Goal: Transaction & Acquisition: Purchase product/service

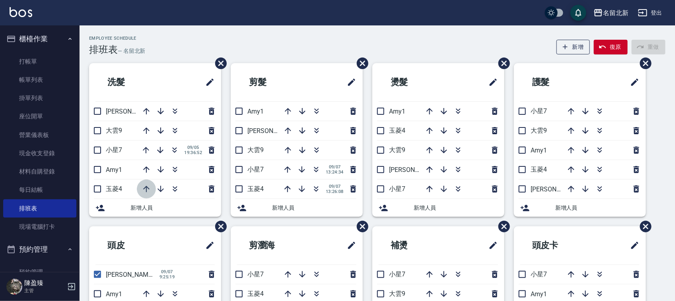
click at [145, 186] on icon "button" at bounding box center [147, 189] width 10 height 10
click at [289, 112] on icon "button" at bounding box center [288, 112] width 10 height 10
click at [173, 150] on icon "button" at bounding box center [175, 151] width 4 height 3
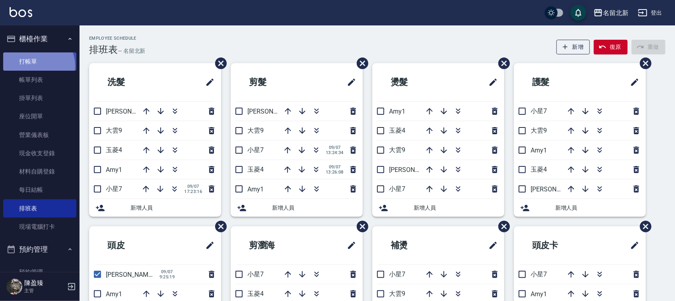
click at [34, 66] on link "打帳單" at bounding box center [39, 61] width 73 height 18
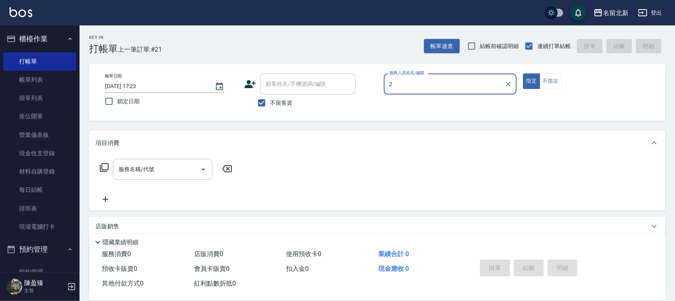
type input "2"
click at [523, 74] on button "指定" at bounding box center [531, 82] width 17 height 16
type button "true"
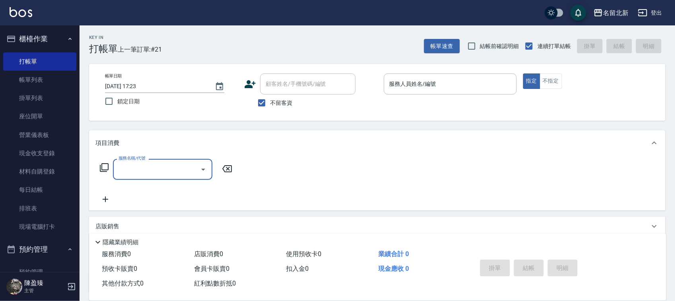
type input "2"
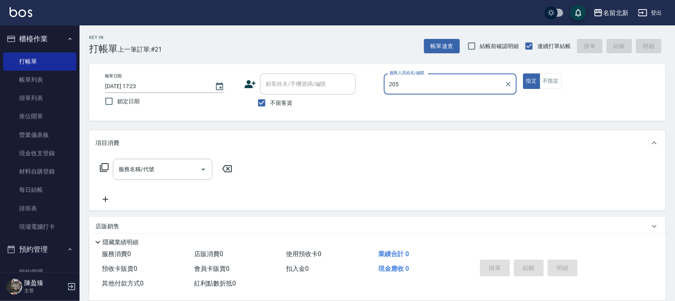
type input "205"
click at [523, 74] on button "指定" at bounding box center [531, 82] width 17 height 16
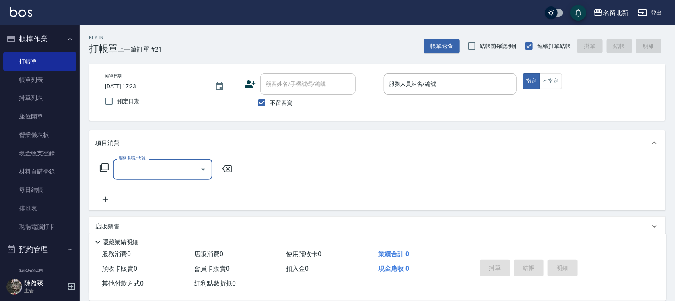
type input "3"
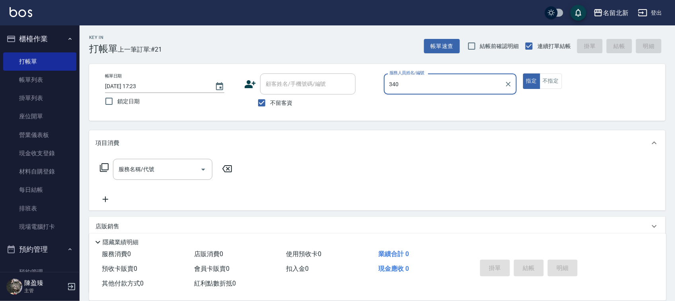
type input "340"
click at [523, 74] on button "指定" at bounding box center [531, 82] width 17 height 16
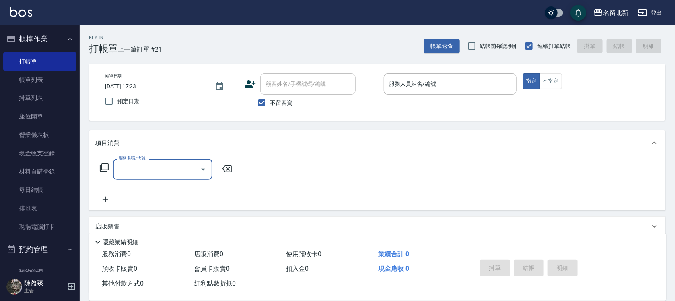
type input "3"
type input "30"
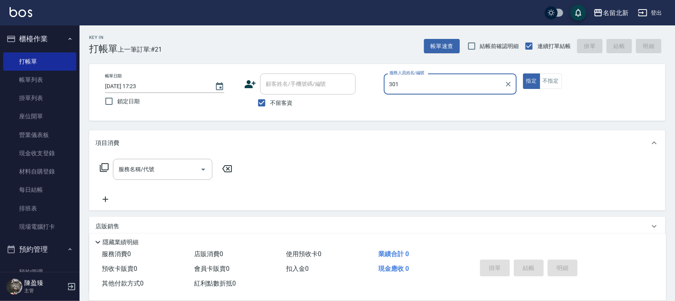
type input "301"
click at [523, 74] on button "指定" at bounding box center [531, 82] width 17 height 16
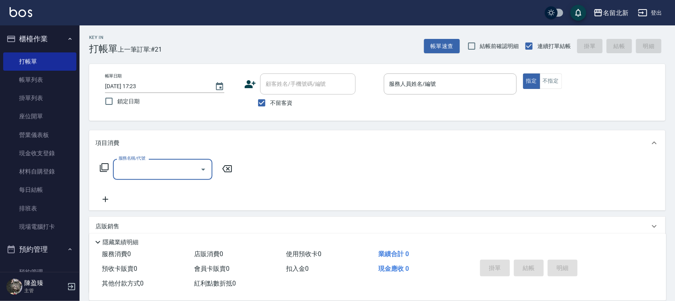
type input "3"
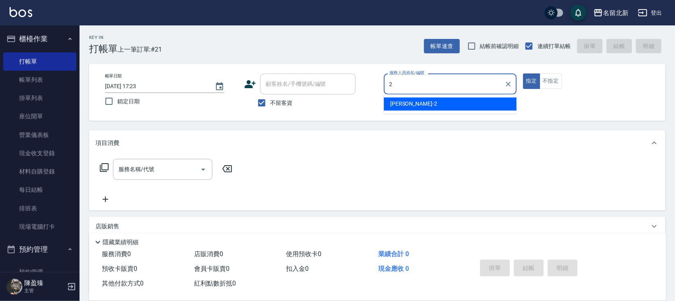
type input "[PERSON_NAME]-2"
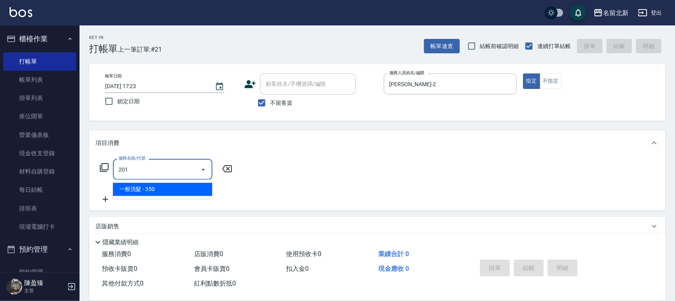
type input "一般洗髮(201)"
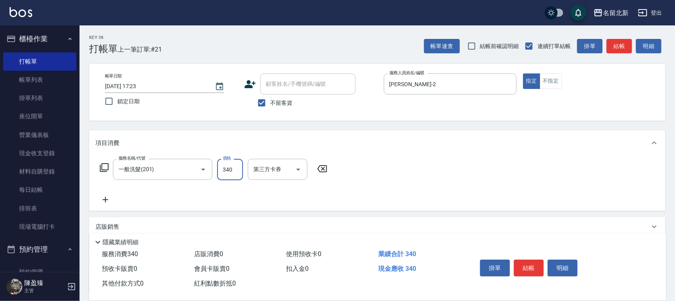
type input "340"
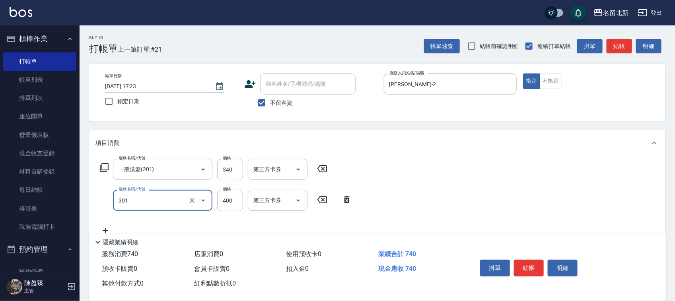
type input "造型剪髮(301)"
type input "380"
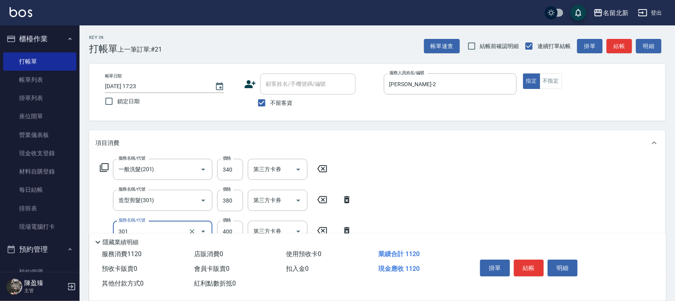
type input "造型剪髮(301)"
type input "280"
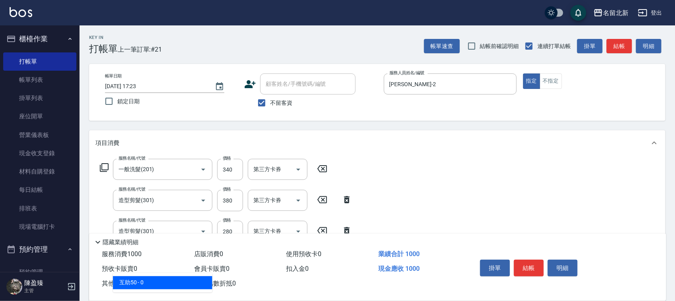
type input "互助50(705)"
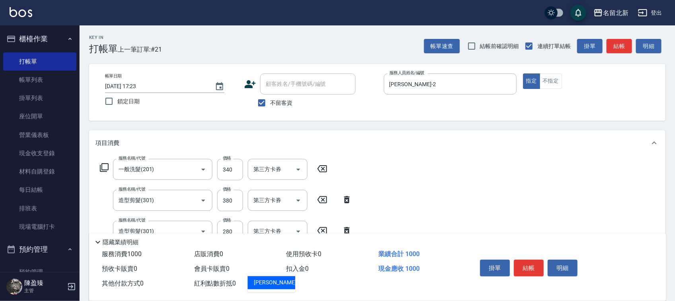
type input "品萱-32"
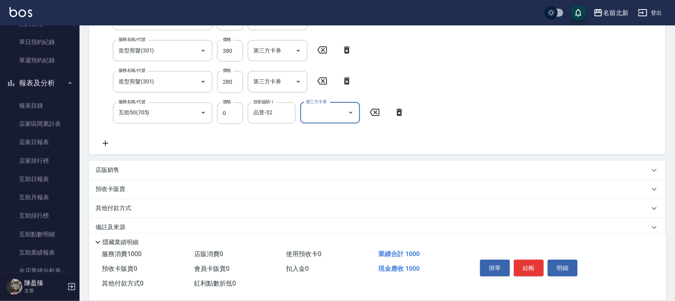
scroll to position [161, 0]
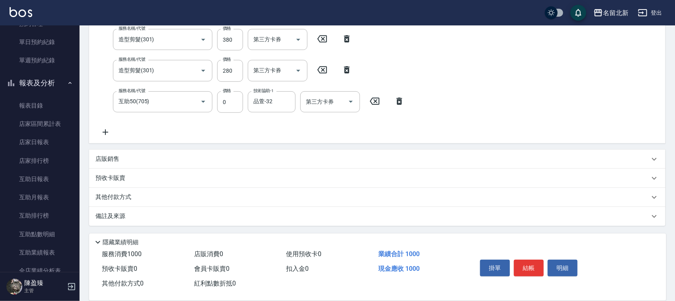
click at [122, 203] on div "其他付款方式" at bounding box center [377, 197] width 576 height 19
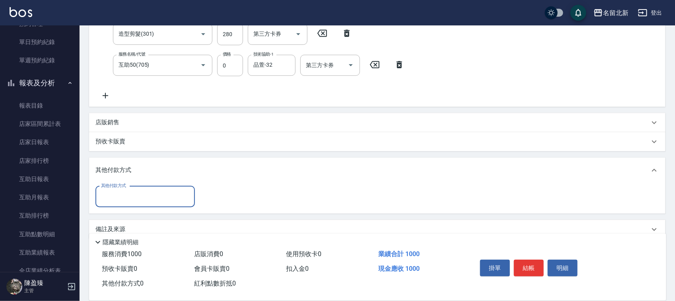
scroll to position [200, 0]
click at [116, 193] on input "其他付款方式" at bounding box center [145, 195] width 92 height 14
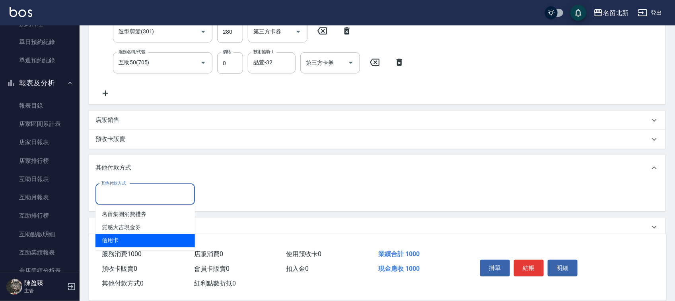
click at [114, 236] on span "信用卡" at bounding box center [144, 241] width 99 height 13
type input "信用卡"
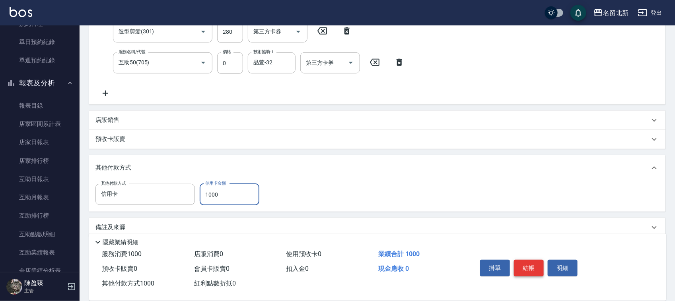
type input "1000"
click at [537, 265] on button "結帳" at bounding box center [529, 268] width 30 height 17
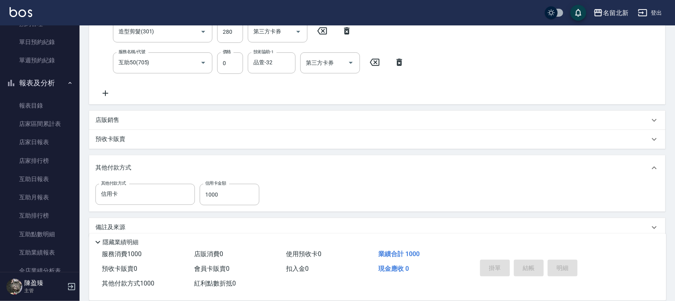
type input "[DATE] 17:25"
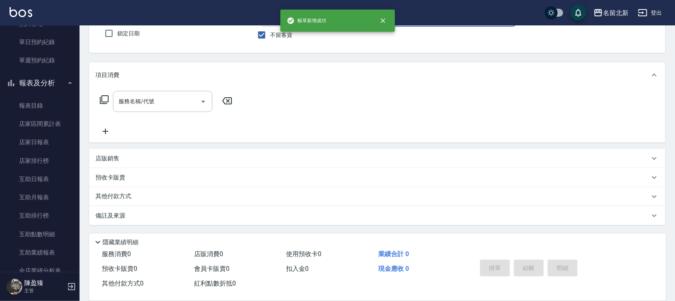
scroll to position [0, 0]
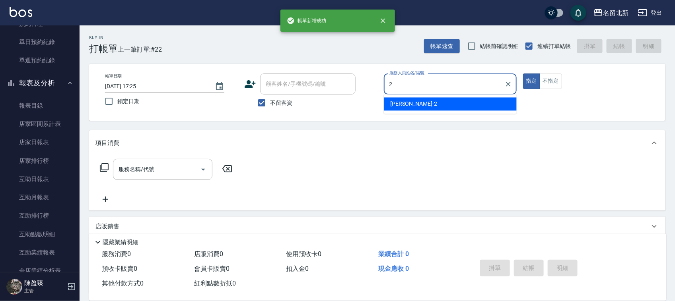
type input "[PERSON_NAME]-2"
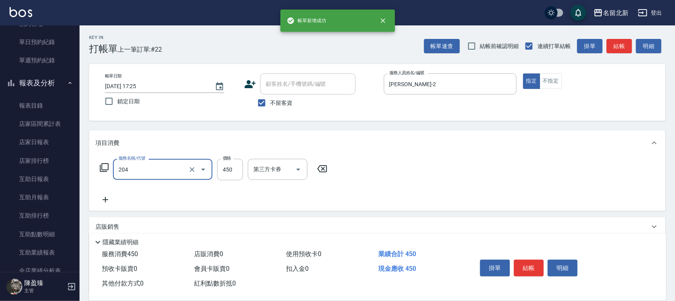
type input "髮質調理洗髮(204)"
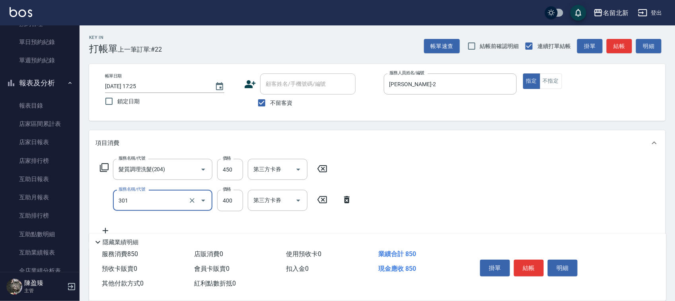
type input "造型剪髮(301)"
type input "380"
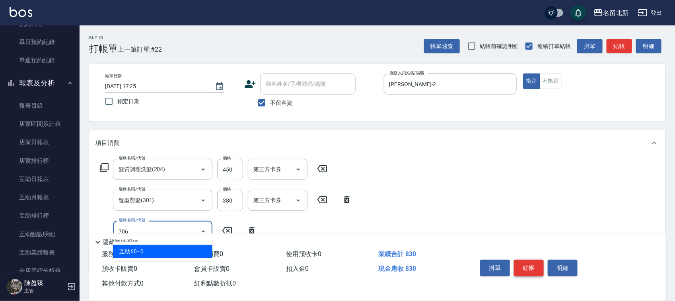
type input "互助60(706)"
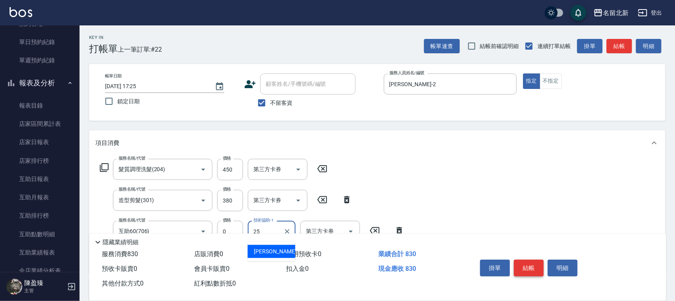
type input "禎禎-25"
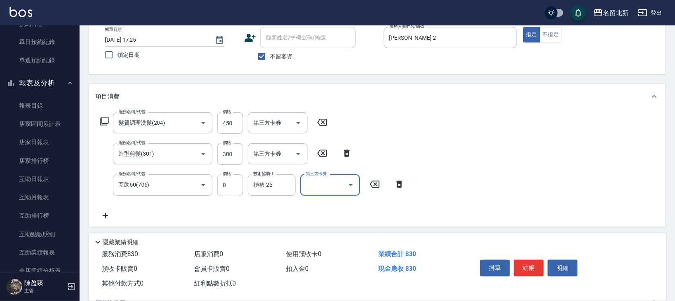
scroll to position [130, 0]
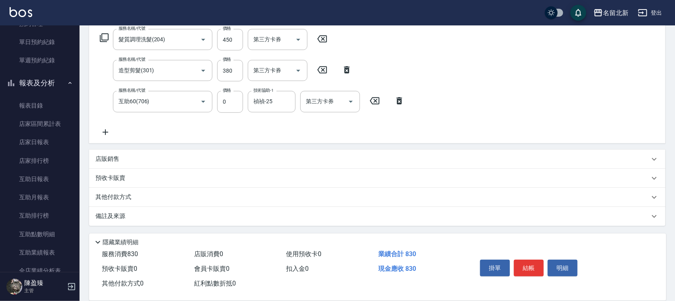
click at [138, 202] on div "其他付款方式" at bounding box center [377, 197] width 576 height 19
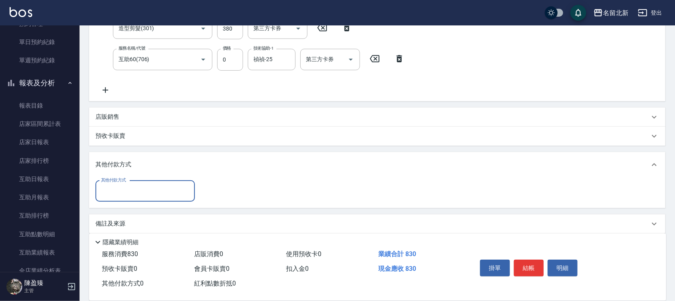
scroll to position [173, 0]
click at [134, 201] on div "其他付款方式 其他付款方式" at bounding box center [377, 192] width 576 height 31
click at [133, 199] on div "其他付款方式" at bounding box center [144, 190] width 99 height 21
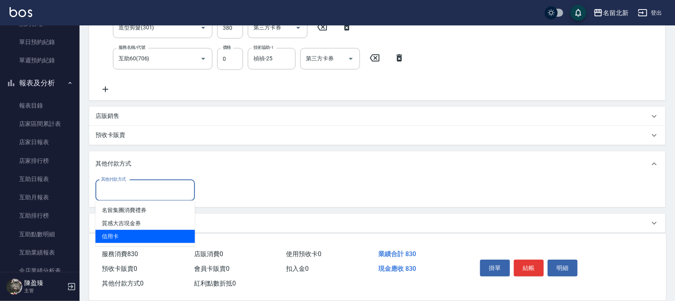
click at [122, 233] on span "信用卡" at bounding box center [144, 236] width 99 height 13
type input "信用卡"
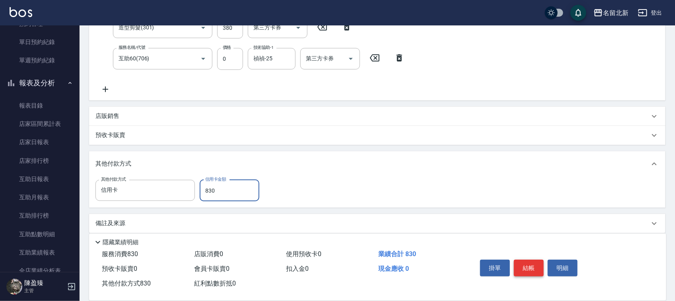
type input "830"
click at [520, 260] on button "結帳" at bounding box center [529, 268] width 30 height 17
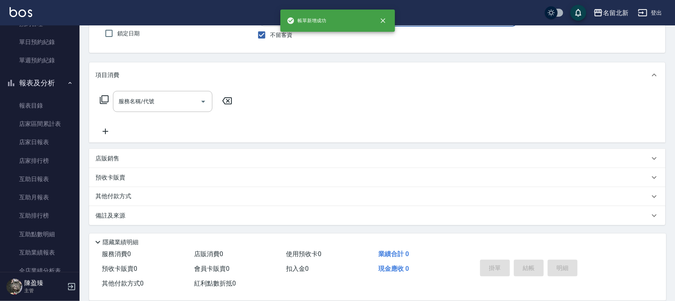
scroll to position [0, 0]
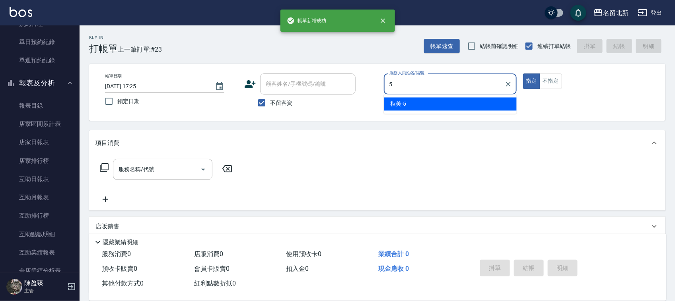
type input "秋美-5"
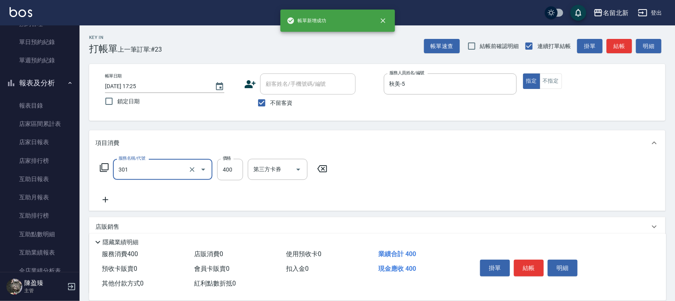
type input "造型剪髮(301)"
type input "350"
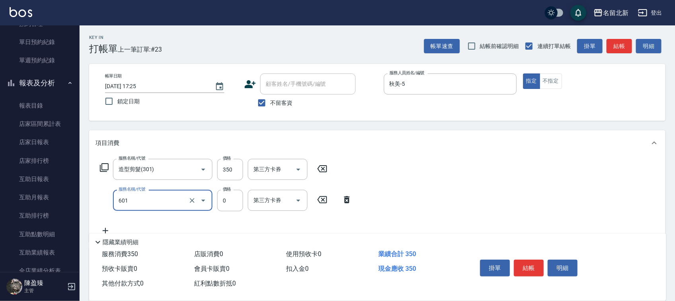
type input "使用護髮卡(601)"
type input "300"
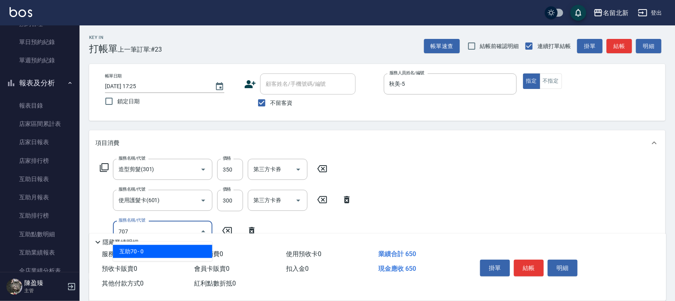
type input "互助70(707)"
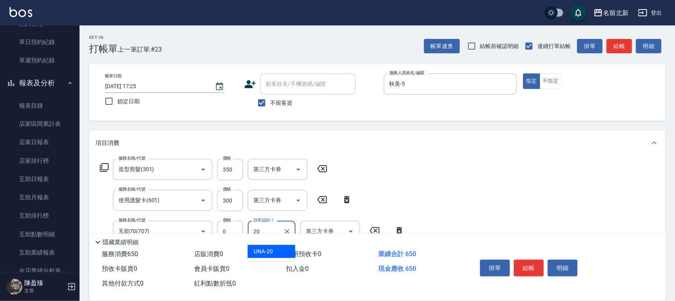
type input "UNA-20"
type input "互助80(708)"
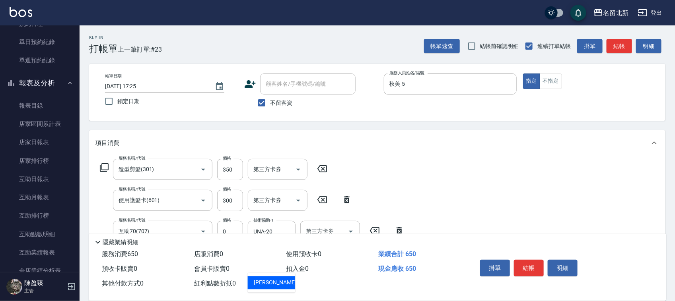
type input "禎禎-25"
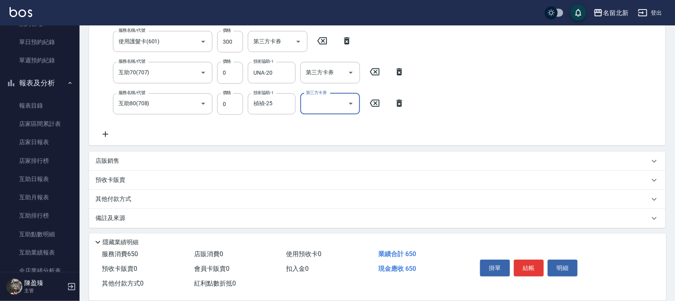
scroll to position [161, 0]
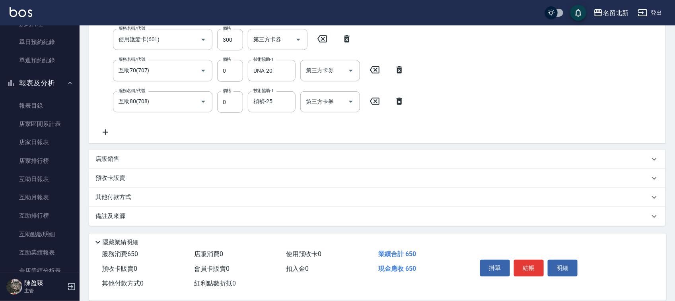
click at [138, 156] on div "店販銷售" at bounding box center [372, 159] width 554 height 8
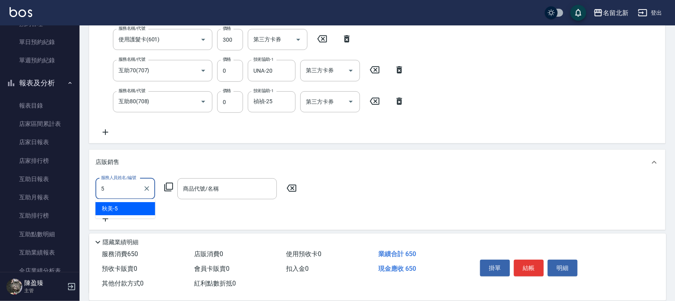
type input "秋美-5"
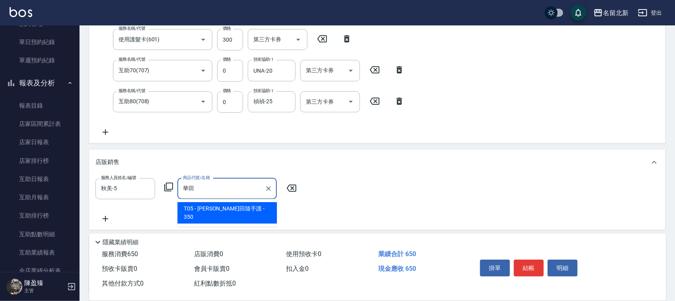
type input "[PERSON_NAME]隨手護"
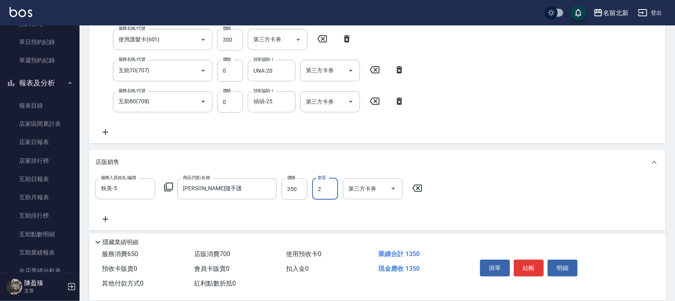
type input "2"
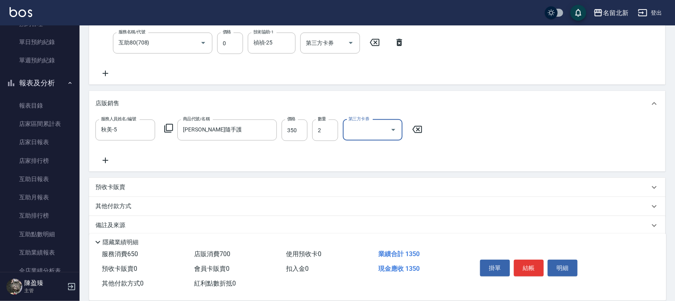
scroll to position [229, 0]
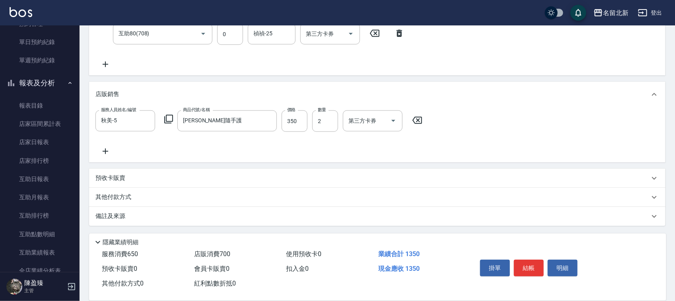
click at [291, 110] on label "價格" at bounding box center [291, 110] width 8 height 6
click at [291, 111] on input "350" at bounding box center [294, 121] width 26 height 21
click at [293, 116] on input "350" at bounding box center [294, 121] width 26 height 21
type input "299"
click at [535, 260] on button "結帳" at bounding box center [529, 268] width 30 height 17
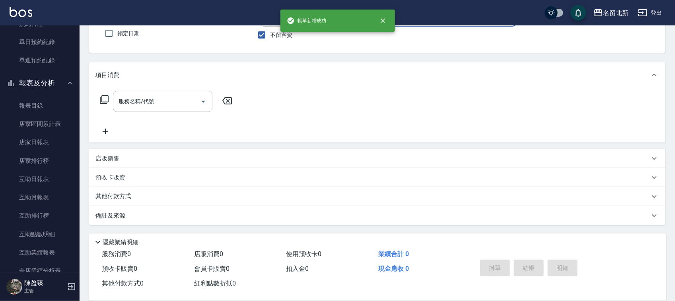
scroll to position [0, 0]
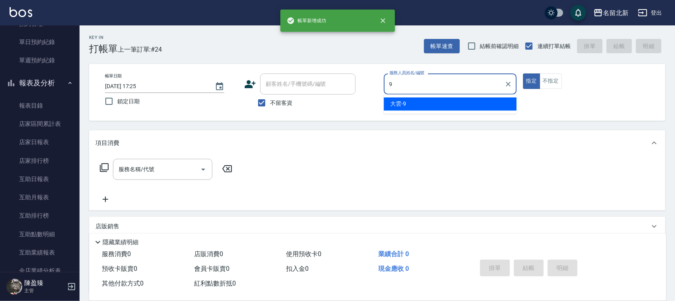
type input "大雲-9"
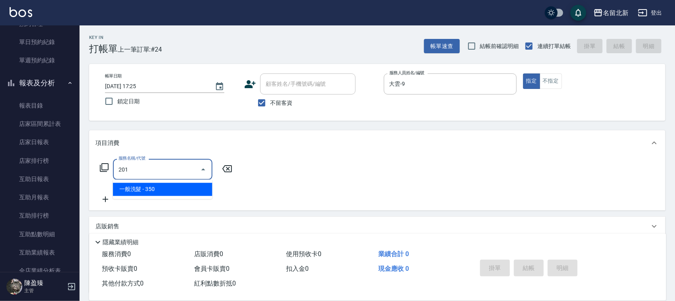
type input "一般洗髮(201)"
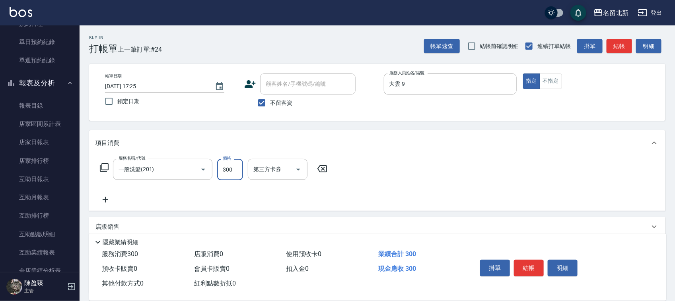
type input "300"
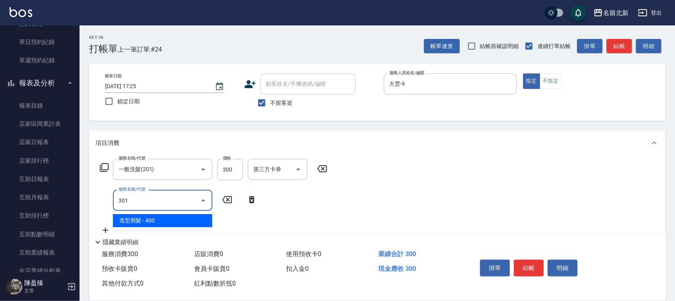
type input "造型剪髮(301)"
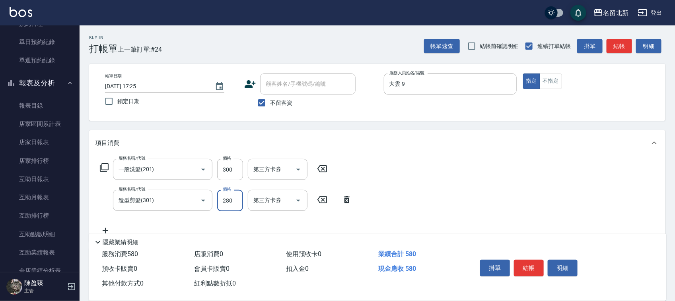
type input "280"
type input "造型剪髮(301)"
type input "380"
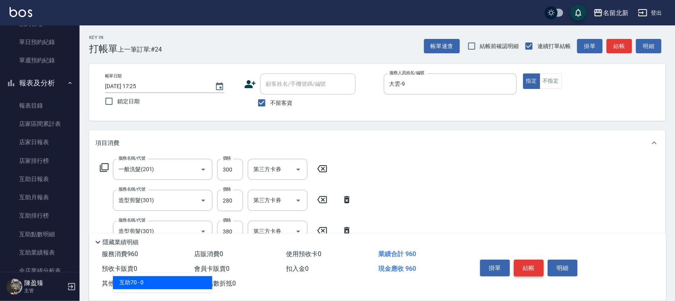
type input "互助70(707)"
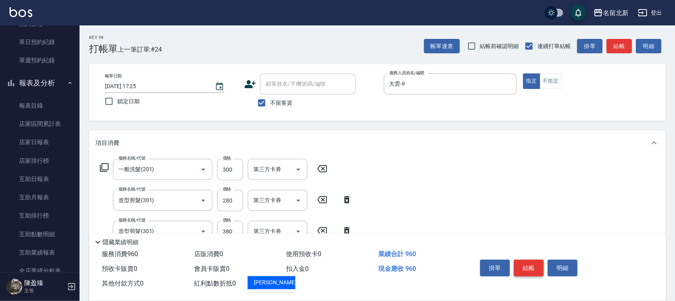
type input "[PERSON_NAME]-21"
click at [526, 260] on button "結帳" at bounding box center [529, 268] width 30 height 17
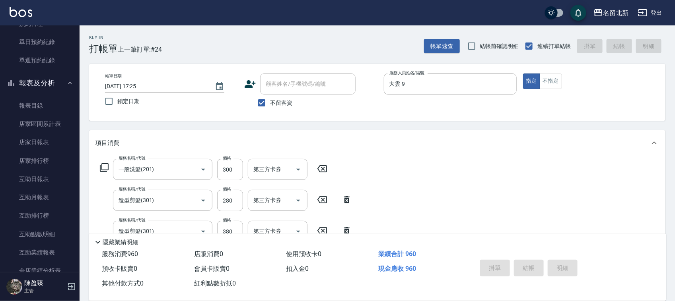
type input "[DATE] 17:26"
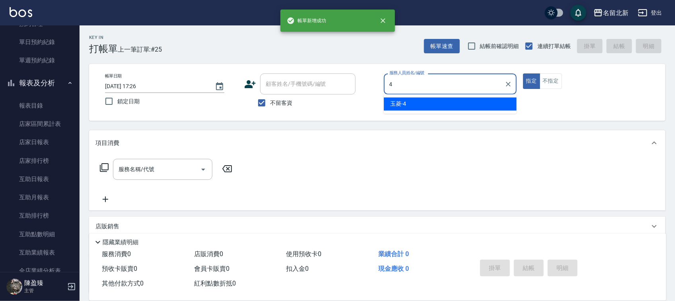
type input "玉菱-4"
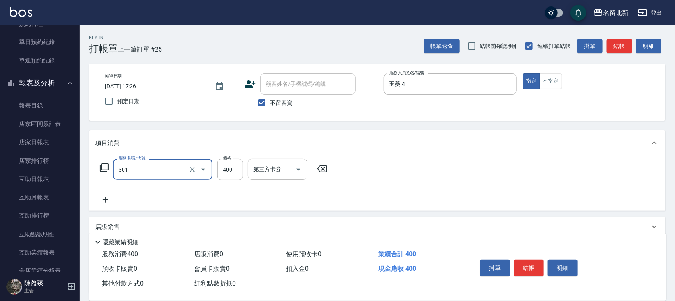
type input "造型剪髮(301)"
type input "380"
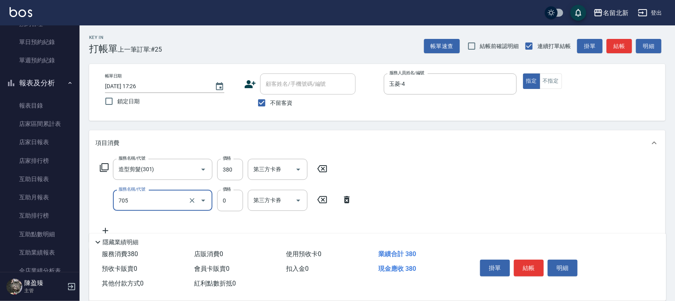
type input "互助50(705)"
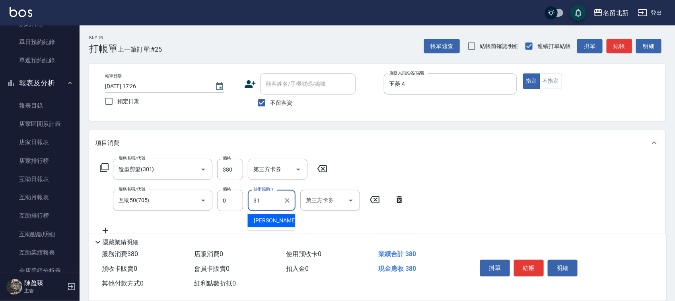
type input "[PERSON_NAME]-31"
click at [526, 261] on button "結帳" at bounding box center [529, 268] width 30 height 17
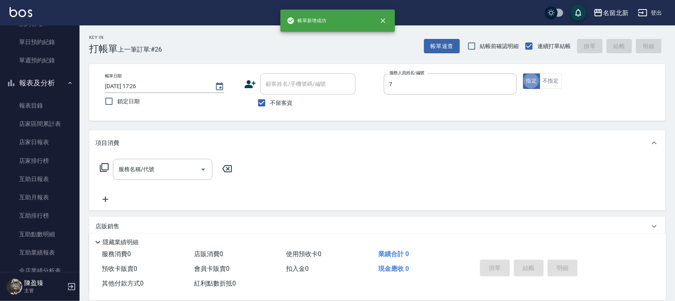
type input "小星-7"
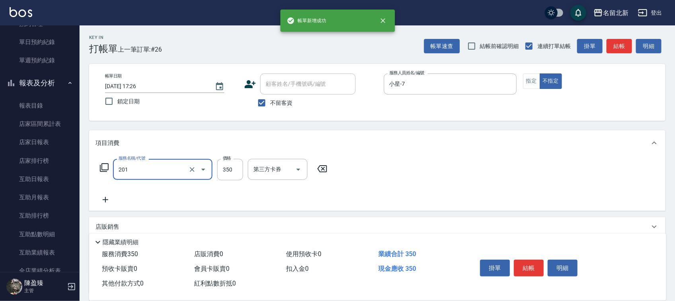
type input "一般洗髮(201)"
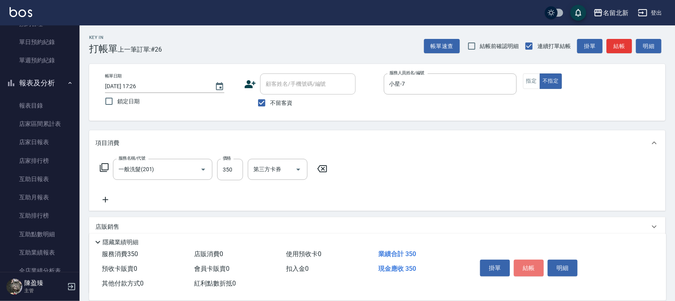
click at [526, 260] on button "結帳" at bounding box center [529, 268] width 30 height 17
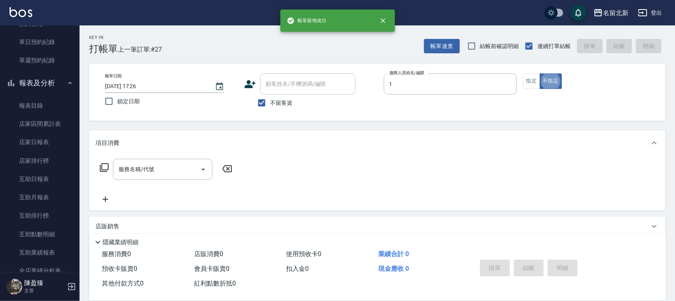
type input "[PERSON_NAME]-1"
type button "false"
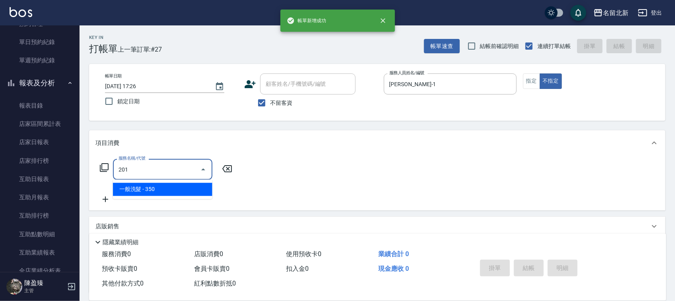
type input "一般洗髮(201)"
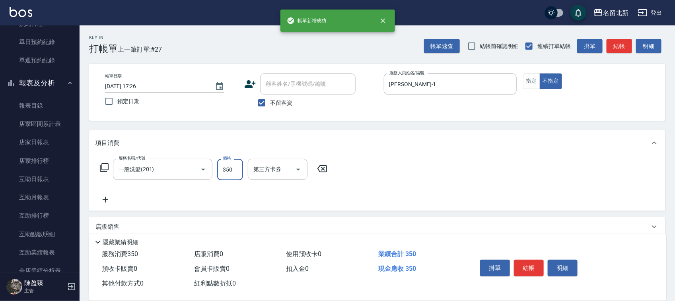
click at [526, 260] on button "結帳" at bounding box center [529, 268] width 30 height 17
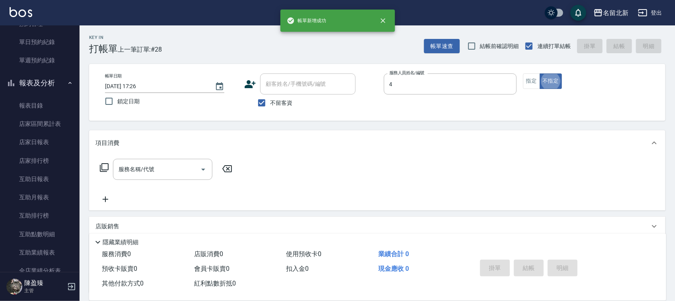
type input "玉菱-4"
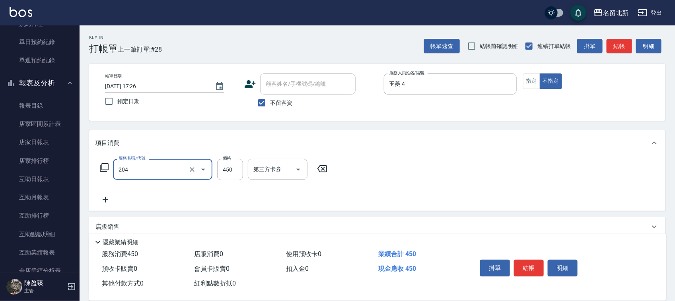
type input "髮質調理洗髮(204)"
type input "560"
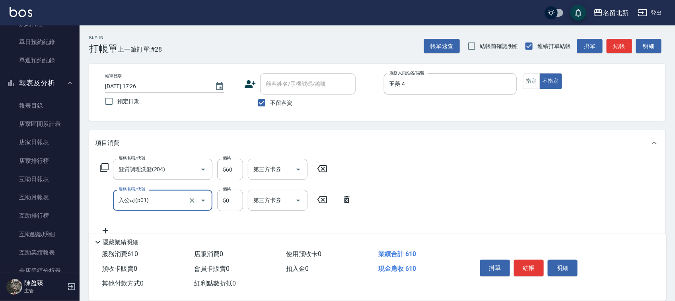
type input "入公司(p01)"
type input "40"
click at [526, 260] on button "結帳" at bounding box center [529, 268] width 30 height 17
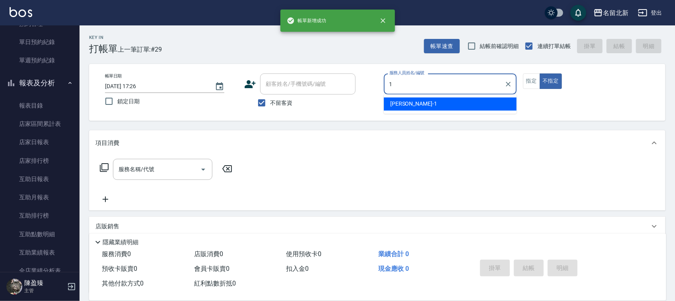
type input "[PERSON_NAME]-1"
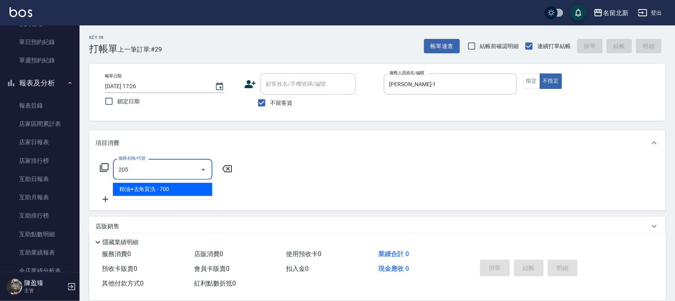
type input "精油+去角質洗(205)"
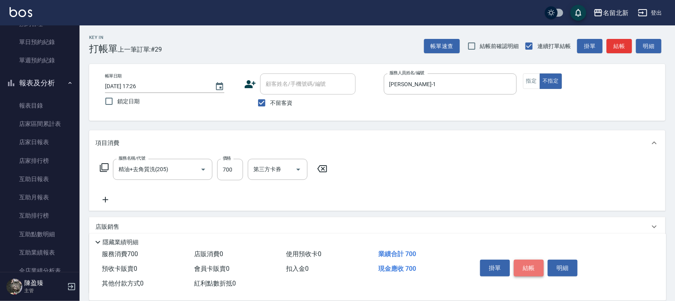
click at [526, 260] on button "結帳" at bounding box center [529, 268] width 30 height 17
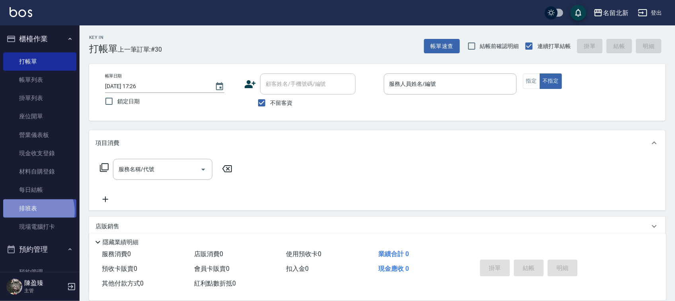
click at [32, 211] on link "排班表" at bounding box center [39, 209] width 73 height 18
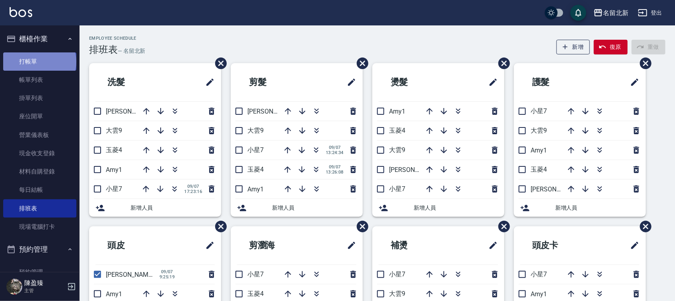
click at [40, 60] on link "打帳單" at bounding box center [39, 61] width 73 height 18
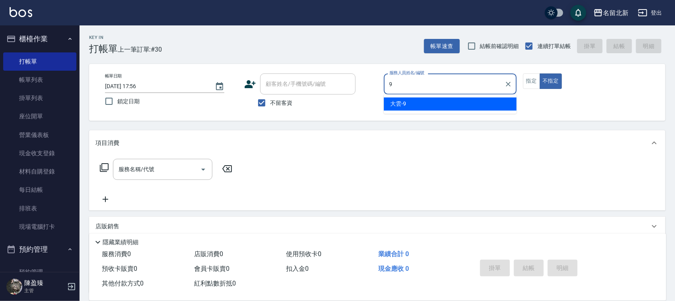
type input "大雲-9"
type button "false"
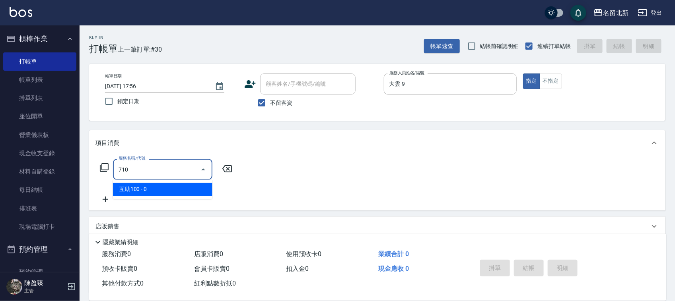
type input "互助100(710)"
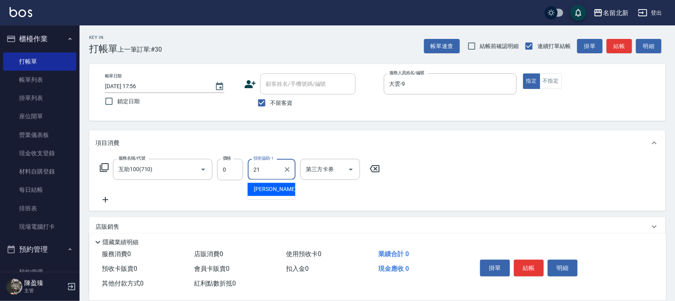
type input "[PERSON_NAME]-21"
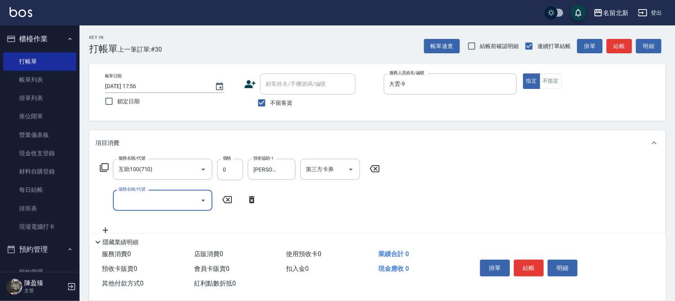
type input "8"
type input "互助20(702)"
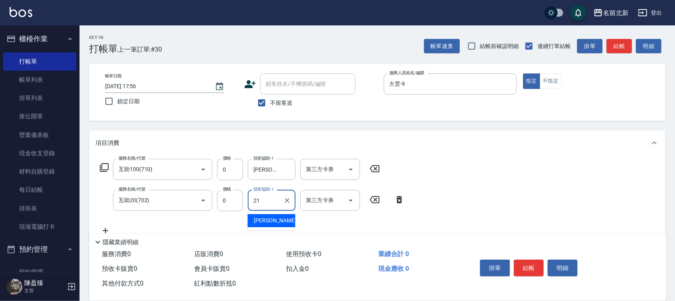
type input "[PERSON_NAME]-21"
drag, startPoint x: 520, startPoint y: 258, endPoint x: 527, endPoint y: 261, distance: 7.7
click at [524, 260] on button "結帳" at bounding box center [529, 268] width 30 height 17
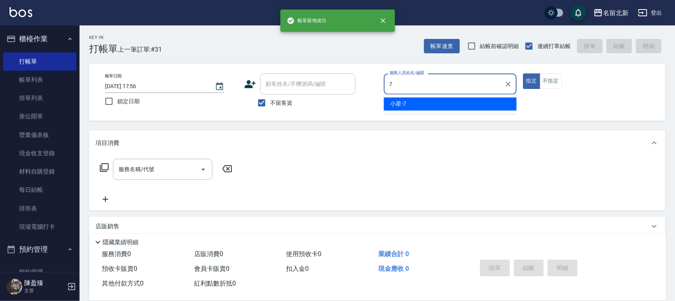
type input "小星-7"
type button "true"
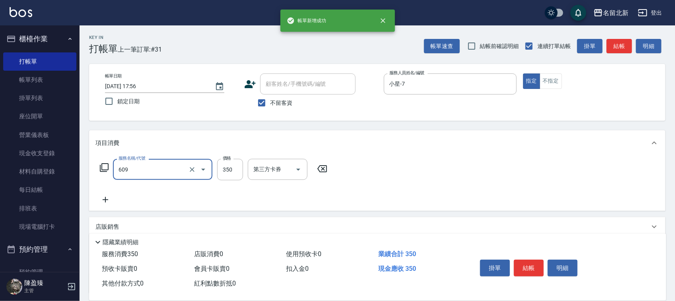
type input "頭皮隔離(609)"
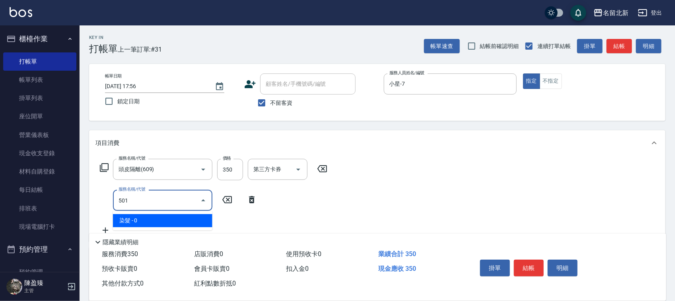
type input "染髮(501)"
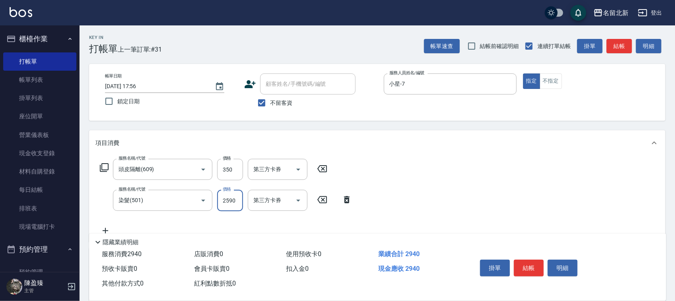
type input "2590"
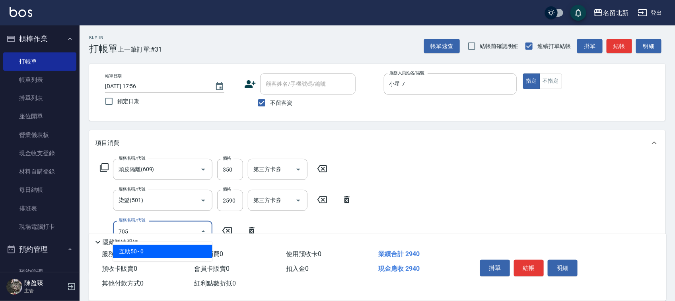
type input "互助50(705)"
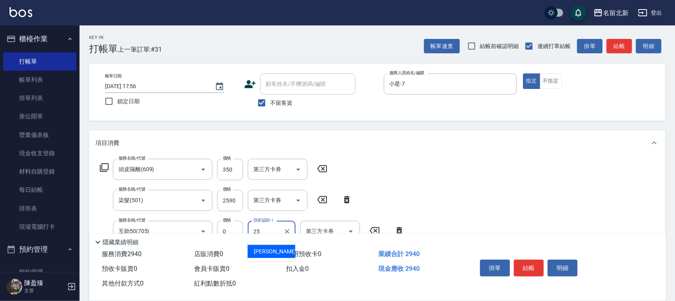
type input "禎禎-25"
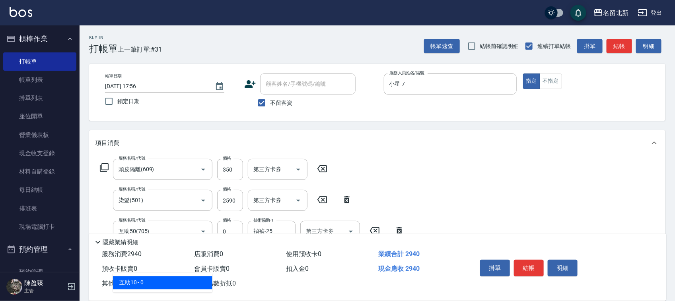
type input "互助10(701)"
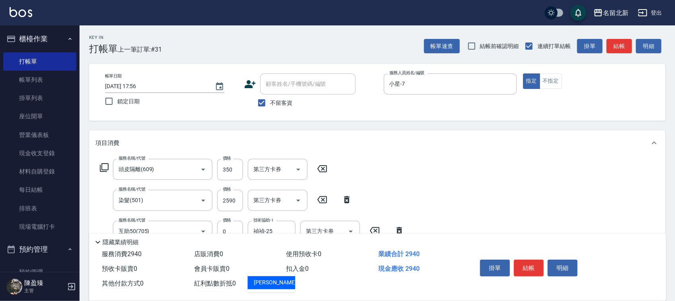
type input "[PERSON_NAME]-31"
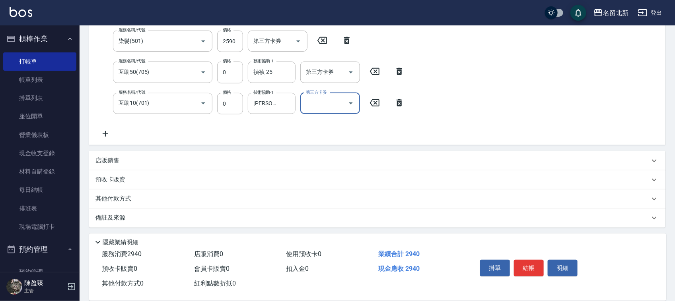
scroll to position [161, 0]
click at [120, 202] on div "其他付款方式" at bounding box center [377, 197] width 576 height 19
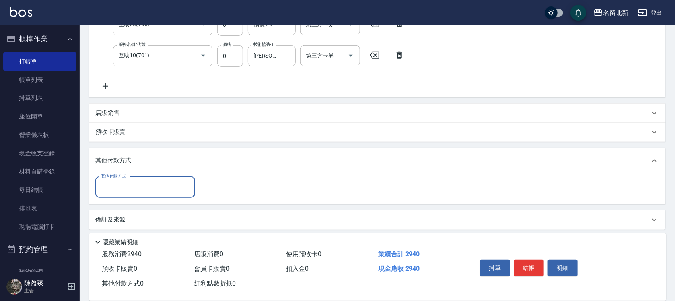
scroll to position [208, 0]
click at [122, 194] on div "其他付款方式" at bounding box center [144, 186] width 99 height 21
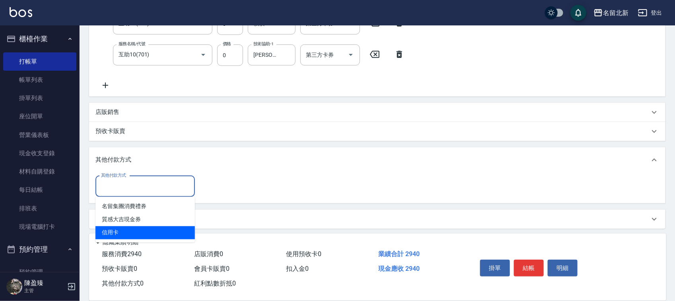
click at [127, 233] on span "信用卡" at bounding box center [144, 233] width 99 height 13
type input "信用卡"
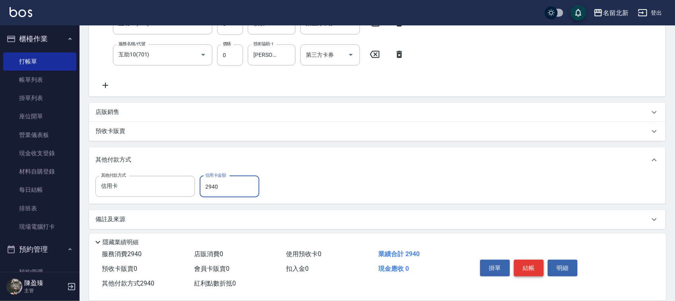
type input "2940"
click at [528, 260] on button "結帳" at bounding box center [529, 268] width 30 height 17
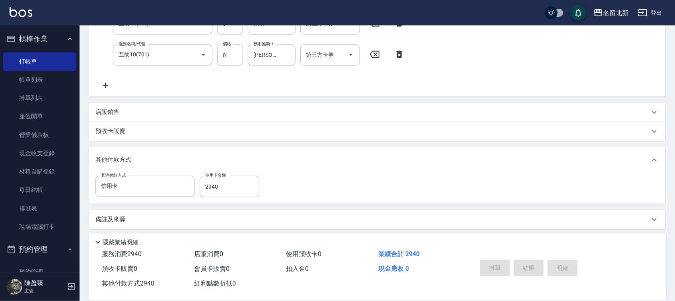
type input "[DATE] 17:57"
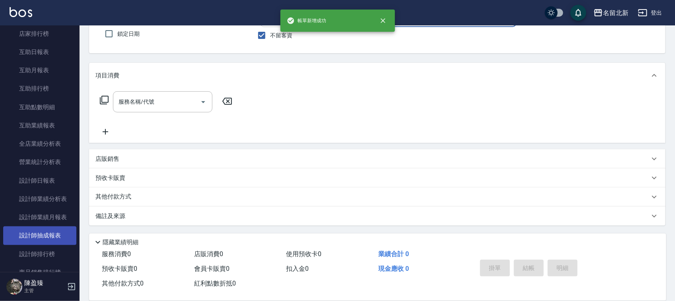
scroll to position [398, 0]
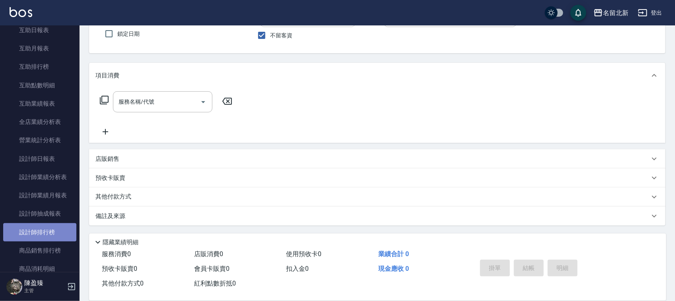
click at [46, 232] on link "設計師排行榜" at bounding box center [39, 232] width 73 height 18
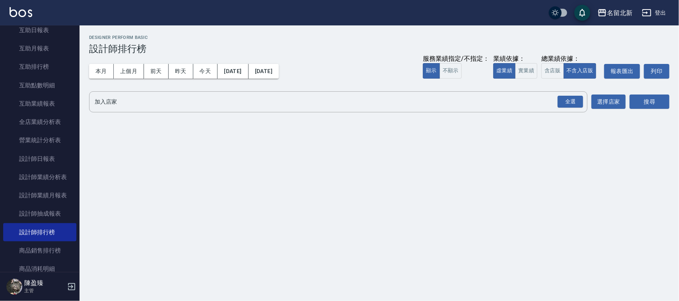
drag, startPoint x: 191, startPoint y: 76, endPoint x: 205, endPoint y: 80, distance: 14.4
click at [206, 80] on div "本月 上個月 [DATE] [DATE] [DATE] [DATE] [DATE] 服務業績指定/不指定： 顯示 不顯示 業績依據： 虛業績 實業績 總業績依…" at bounding box center [379, 71] width 580 height 34
click at [205, 79] on div "本月 上個月 [DATE] [DATE] [DATE] [DATE] [DATE] 服務業績指定/不指定： 顯示 不顯示 業績依據： 虛業績 實業績 總業績依…" at bounding box center [379, 71] width 580 height 34
drag, startPoint x: 206, startPoint y: 75, endPoint x: 230, endPoint y: 59, distance: 28.7
click at [208, 73] on button "今天" at bounding box center [205, 71] width 25 height 15
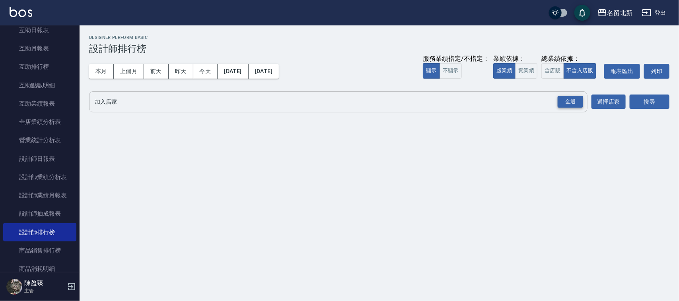
click at [574, 101] on div "全選" at bounding box center [569, 102] width 25 height 12
click at [636, 102] on button "搜尋" at bounding box center [649, 102] width 40 height 15
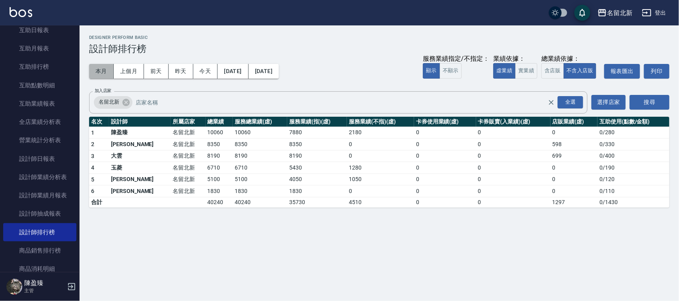
click at [106, 68] on button "本月" at bounding box center [101, 71] width 25 height 15
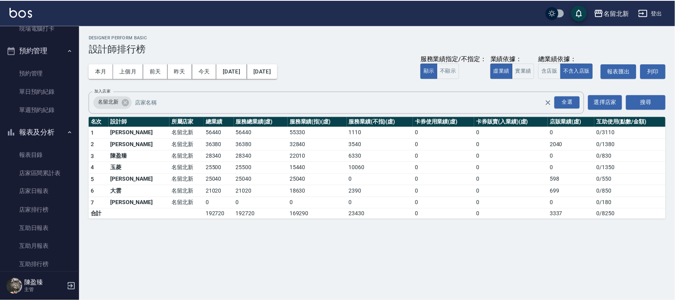
scroll to position [99, 0]
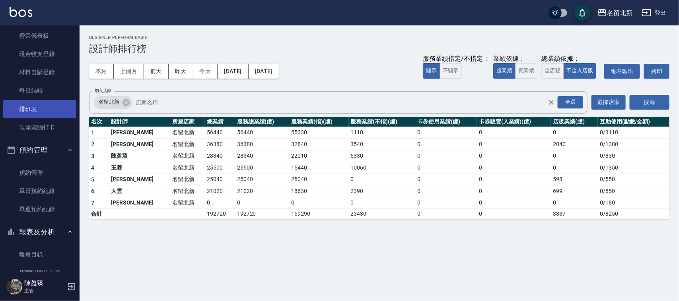
click at [36, 111] on link "排班表" at bounding box center [39, 109] width 73 height 18
